Goal: Task Accomplishment & Management: Use online tool/utility

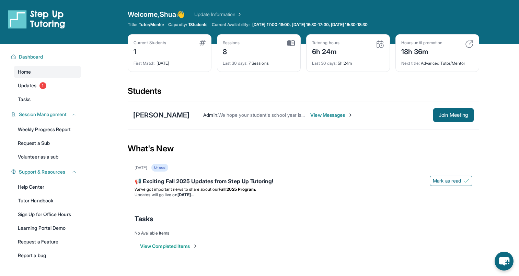
click at [297, 143] on div "What's New" at bounding box center [303, 149] width 351 height 30
drag, startPoint x: 273, startPoint y: 65, endPoint x: 219, endPoint y: 52, distance: 55.7
click at [219, 51] on div "Sessions 9 Last 30 days : 8 Sessions" at bounding box center [259, 53] width 84 height 38
drag, startPoint x: 222, startPoint y: 43, endPoint x: 276, endPoint y: 64, distance: 58.3
click at [276, 64] on div "Sessions 9 Last 30 days : 8 Sessions" at bounding box center [259, 53] width 84 height 38
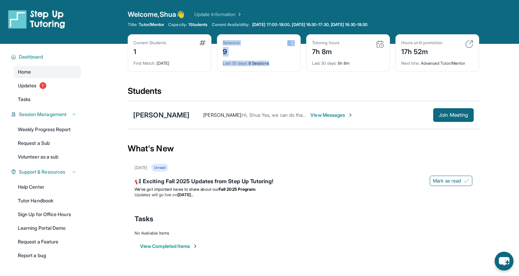
click at [276, 73] on div "Current Students 1 First Match : [DATE] Sessions 9 Last 30 days : 8 Sessions Tu…" at bounding box center [303, 59] width 351 height 51
click at [322, 116] on span "View Messages" at bounding box center [331, 115] width 43 height 7
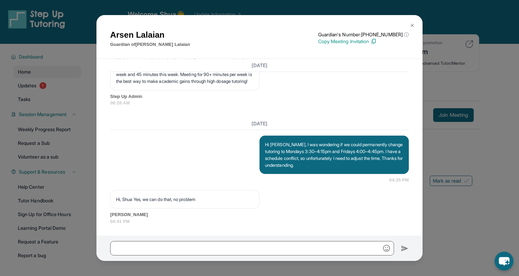
scroll to position [2738, 0]
click at [412, 25] on img at bounding box center [411, 25] width 5 height 5
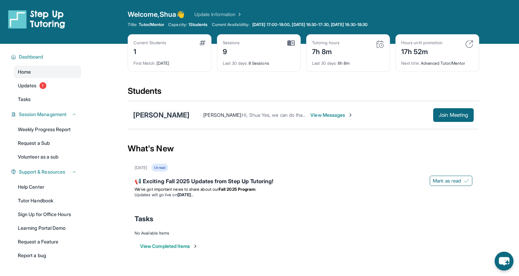
click at [172, 118] on div "[PERSON_NAME]" at bounding box center [161, 115] width 56 height 10
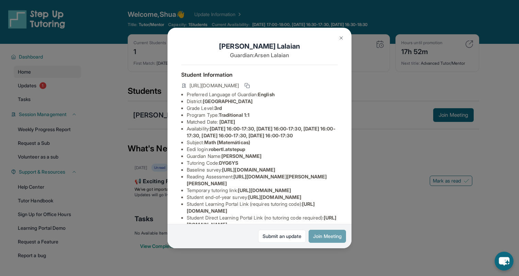
click at [341, 240] on button "Join Meeting" at bounding box center [326, 236] width 37 height 13
